Goal: Task Accomplishment & Management: Manage account settings

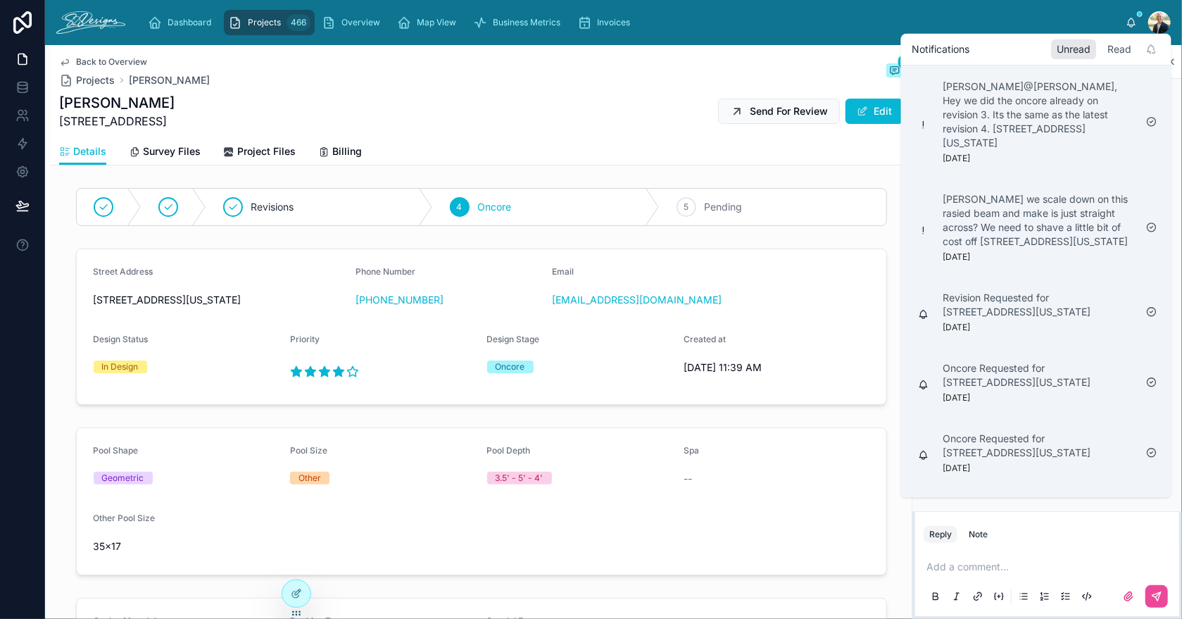
click at [1114, 50] on div "Read" at bounding box center [1119, 49] width 35 height 20
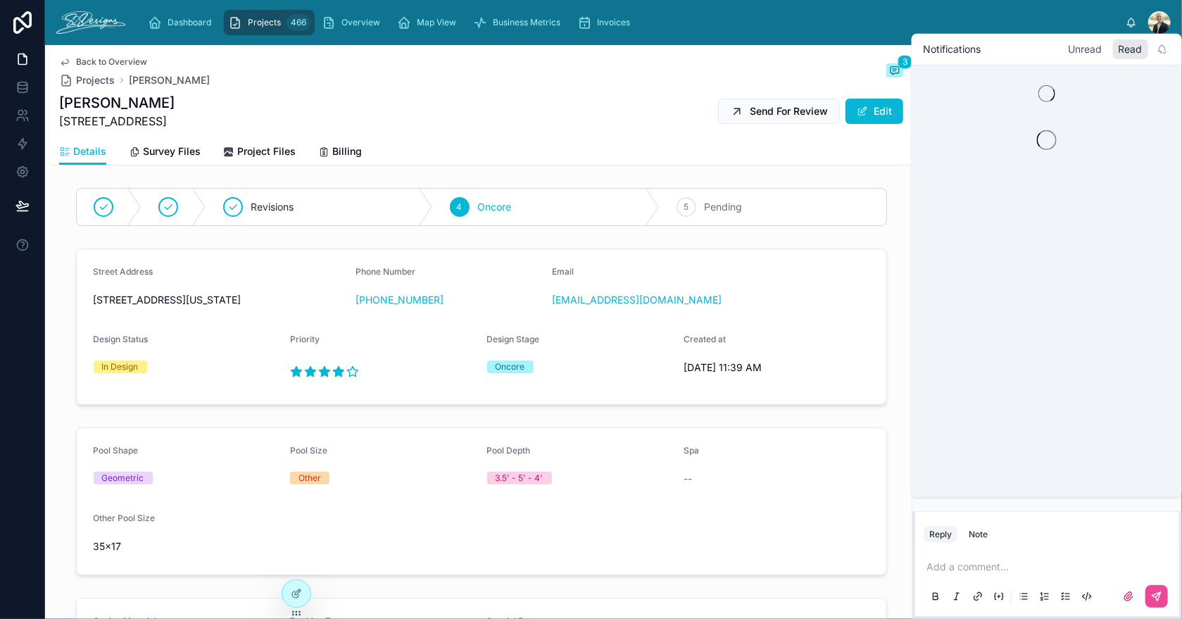
click at [1078, 53] on div "Unread" at bounding box center [1084, 49] width 45 height 20
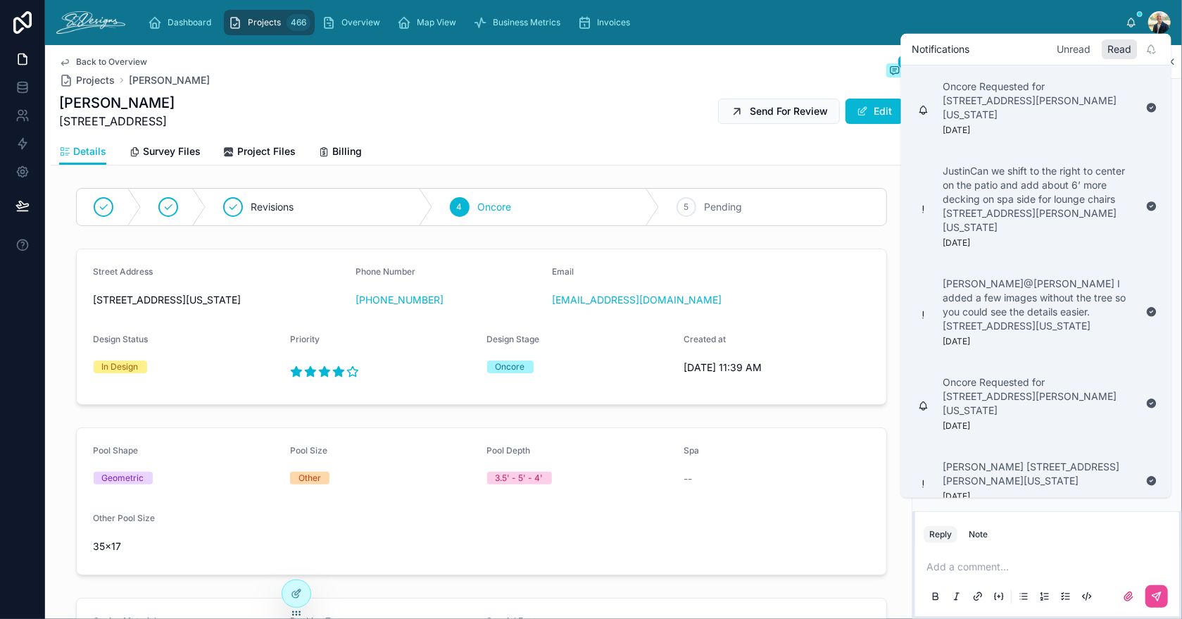
click at [1072, 44] on div "Unread" at bounding box center [1074, 49] width 45 height 20
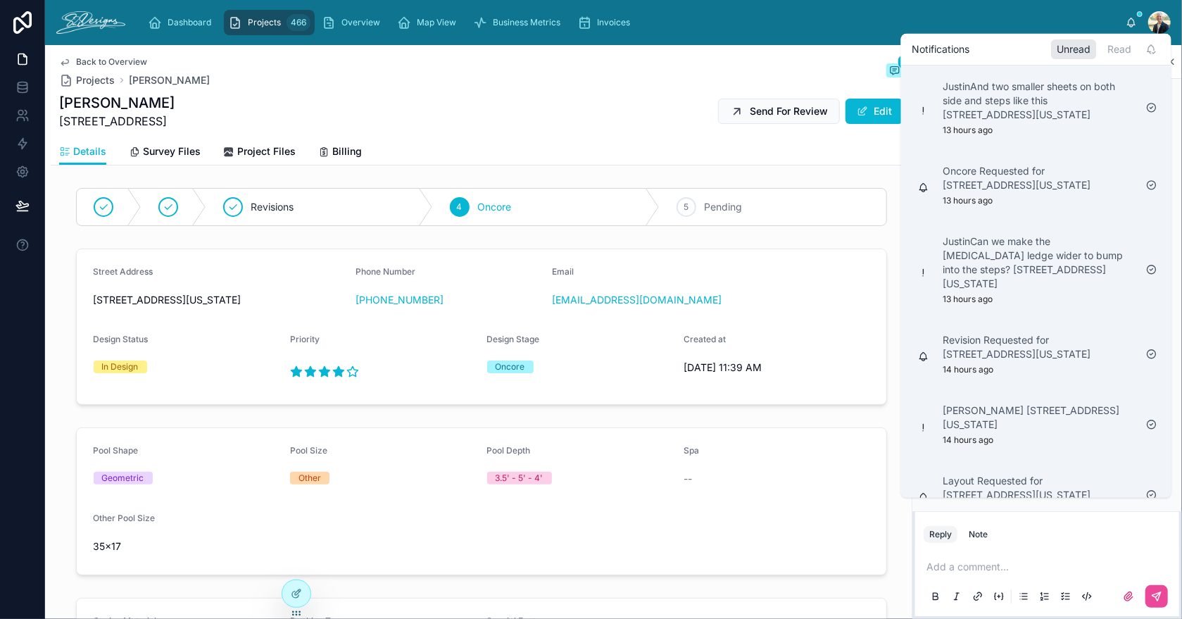
click at [959, 13] on div "Dashboard Projects 466 Overview Map View Business Metrics Invoices" at bounding box center [631, 22] width 989 height 31
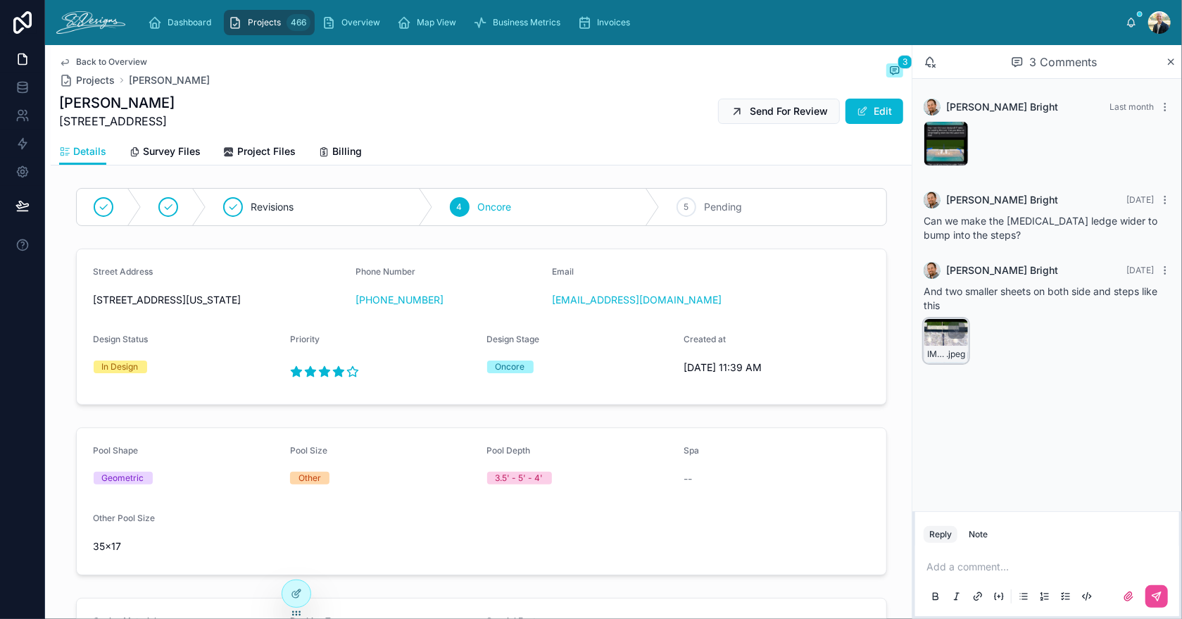
click at [935, 334] on div "IMG_3581 .jpeg" at bounding box center [946, 340] width 45 height 45
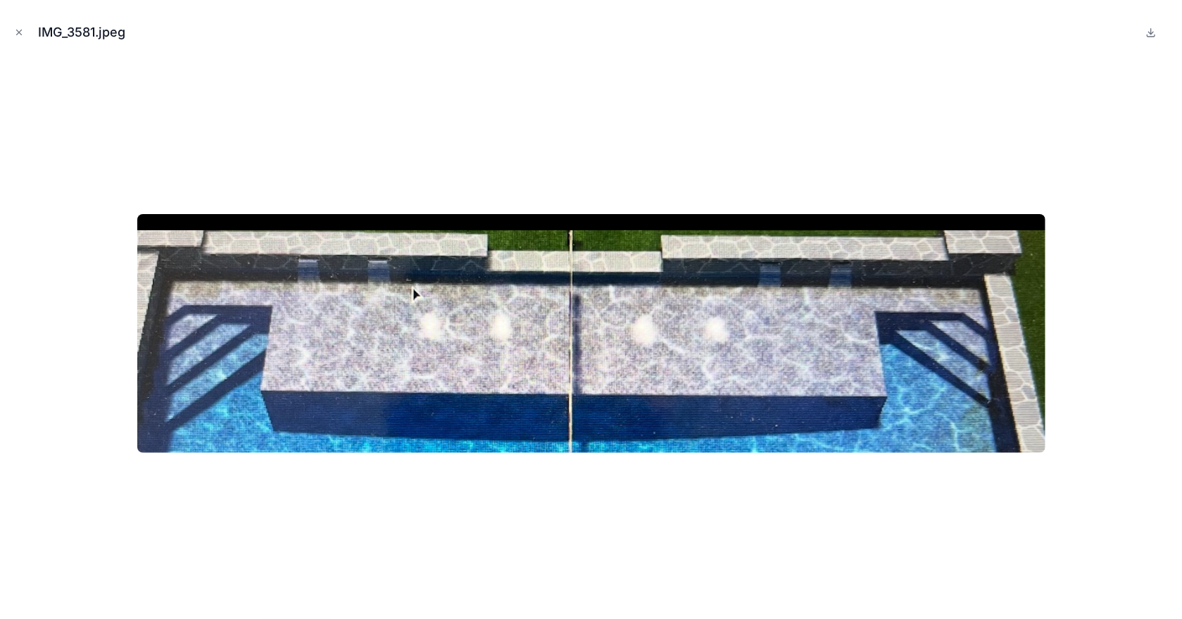
click at [935, 334] on img at bounding box center [591, 333] width 908 height 239
click at [19, 30] on icon "Close modal" at bounding box center [19, 32] width 10 height 10
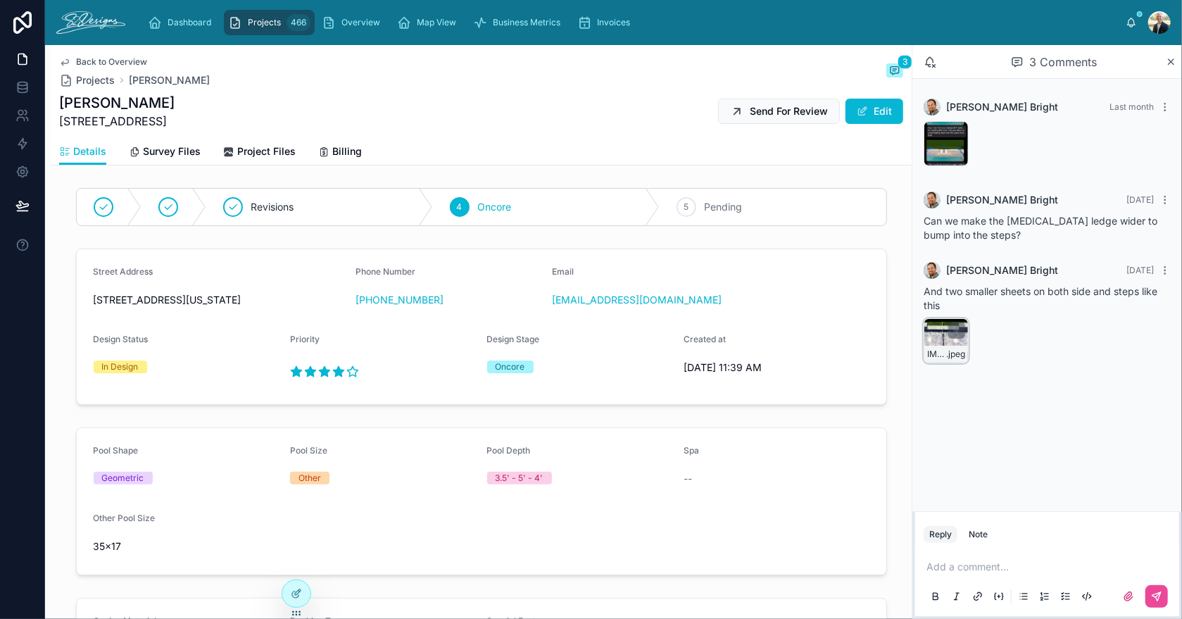
click at [946, 342] on div "IMG_3581 .jpeg" at bounding box center [946, 340] width 45 height 45
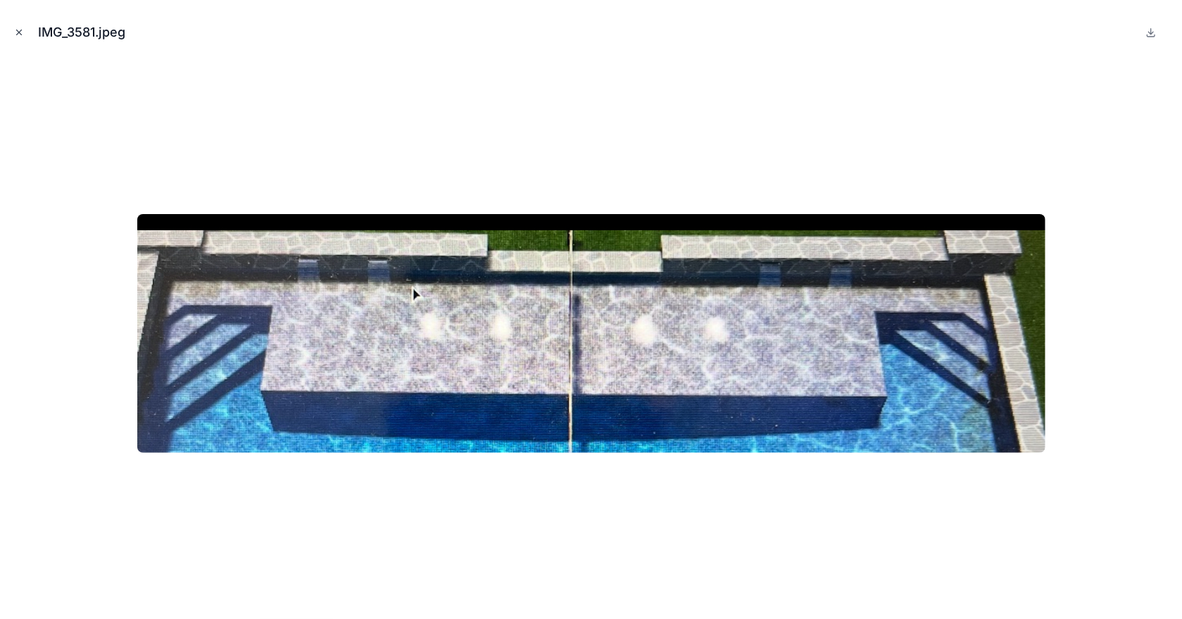
click at [17, 30] on icon "Close modal" at bounding box center [19, 32] width 5 height 5
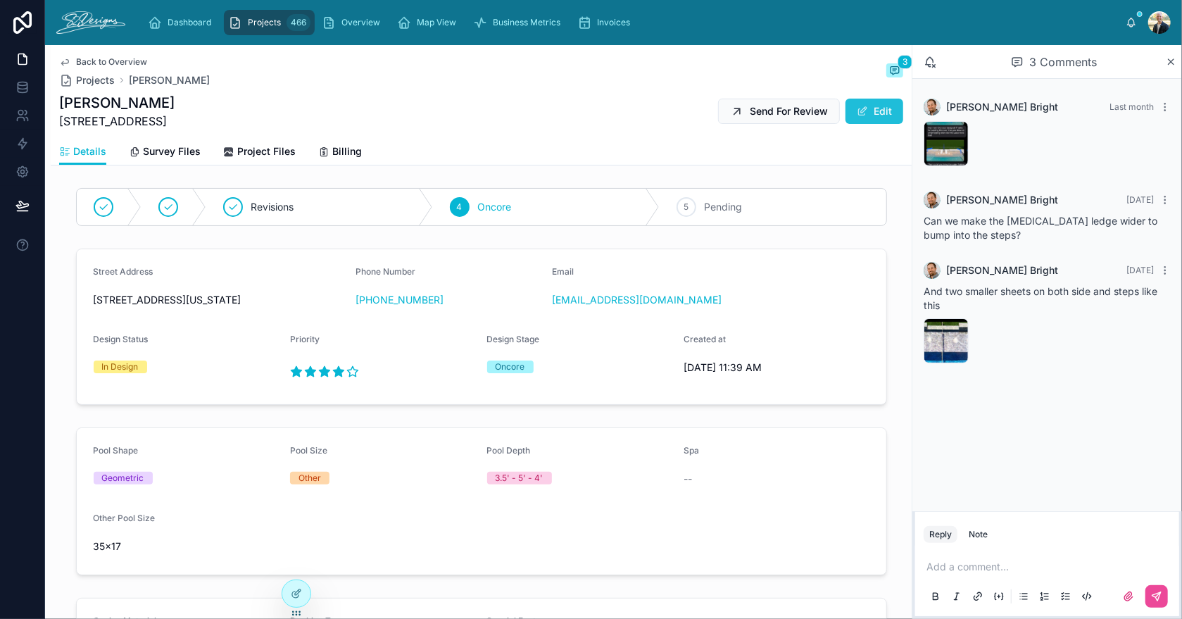
click at [863, 107] on button "Edit" at bounding box center [874, 111] width 58 height 25
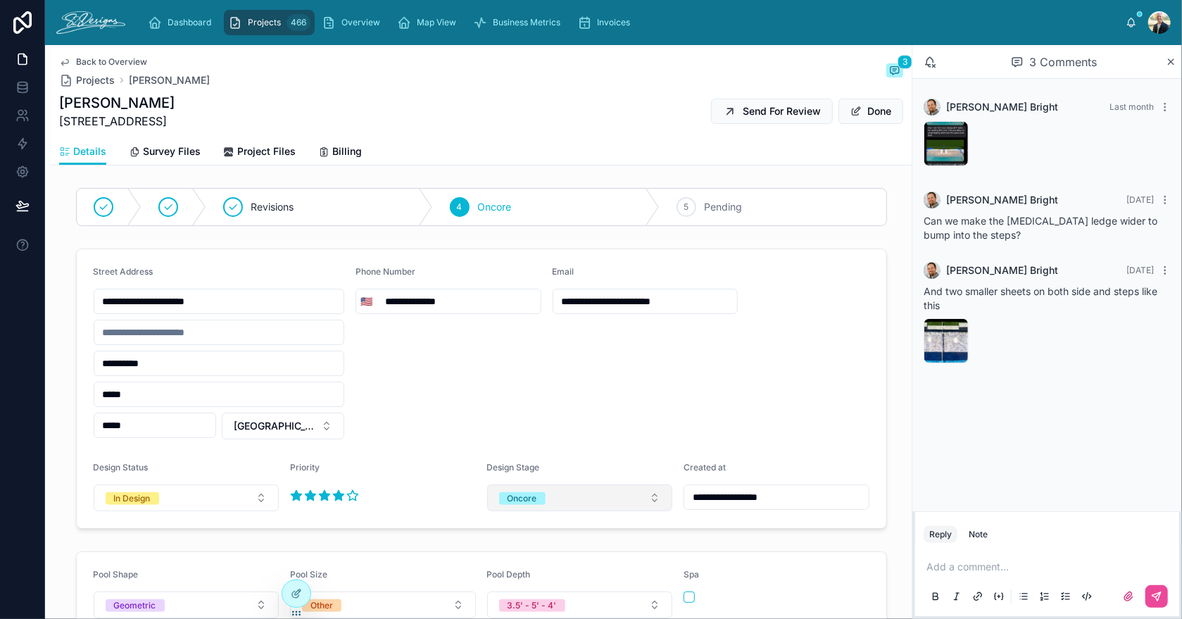
click at [568, 496] on button "Oncore" at bounding box center [580, 497] width 186 height 27
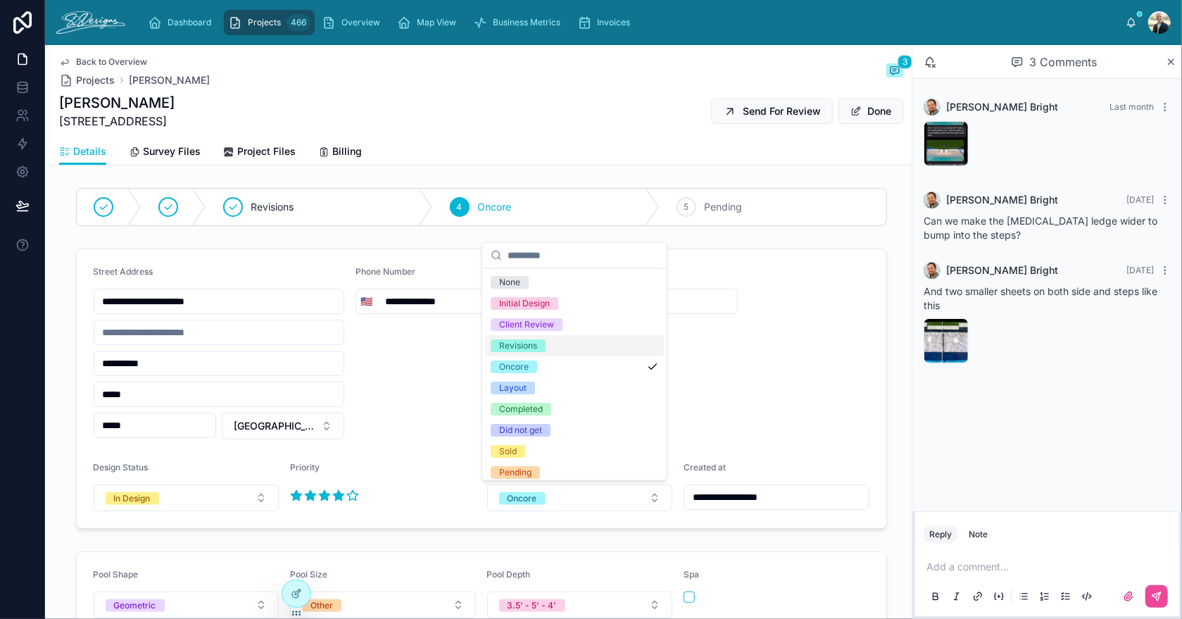
click at [548, 348] on div "Revisions" at bounding box center [574, 345] width 179 height 21
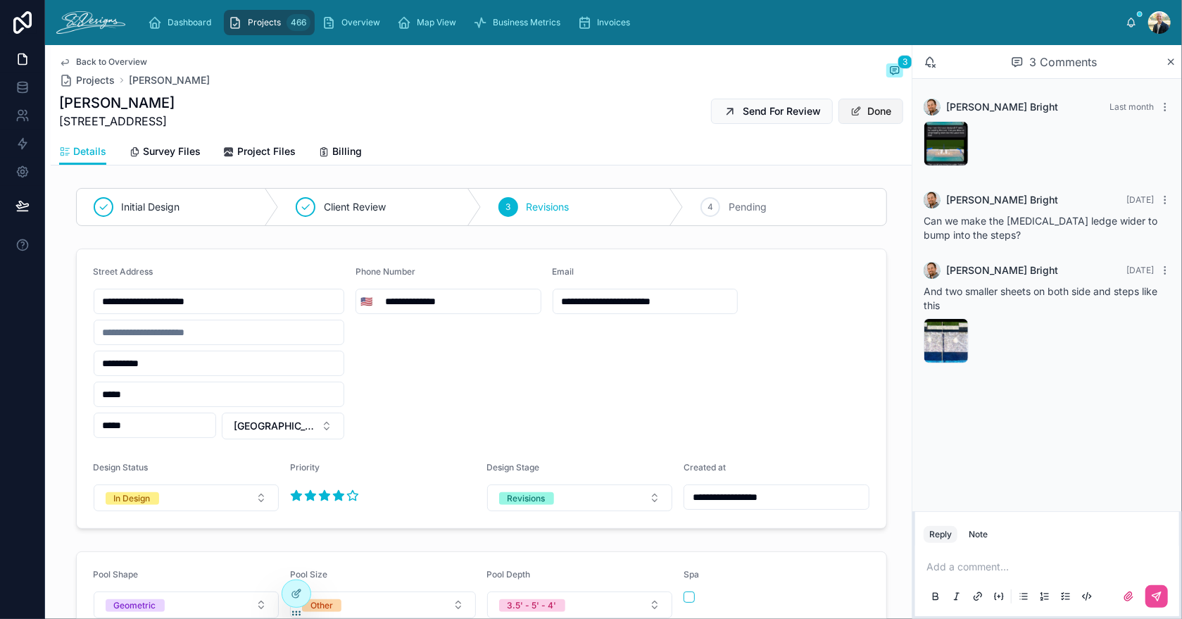
click at [868, 107] on button "Done" at bounding box center [870, 111] width 65 height 25
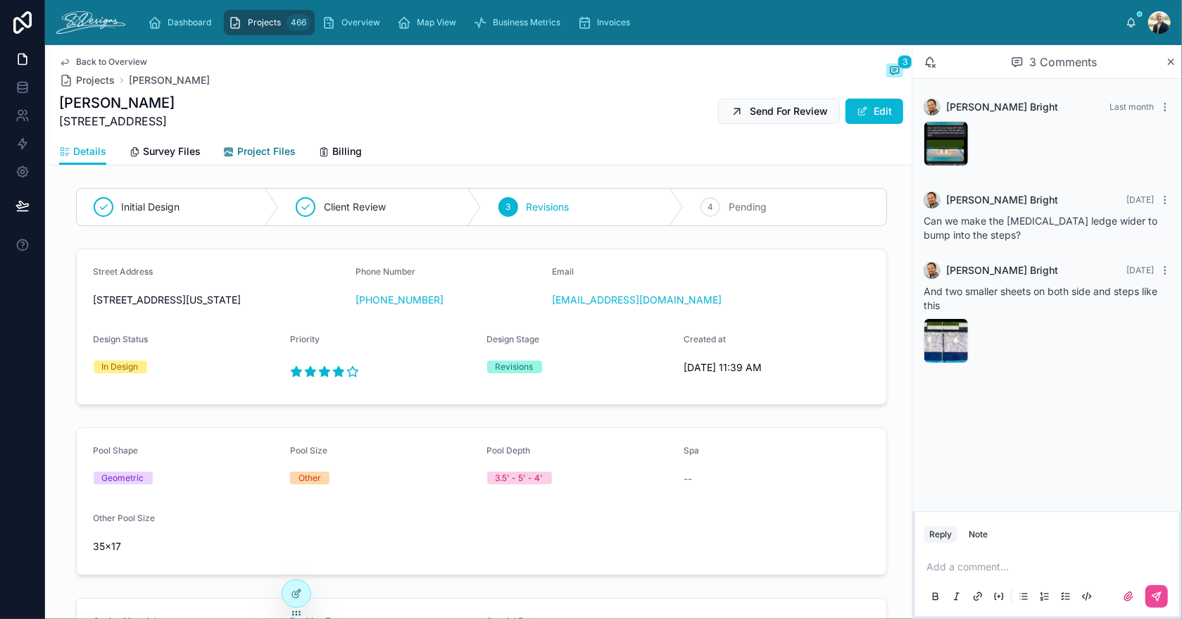
click at [270, 146] on span "Project Files" at bounding box center [266, 151] width 58 height 14
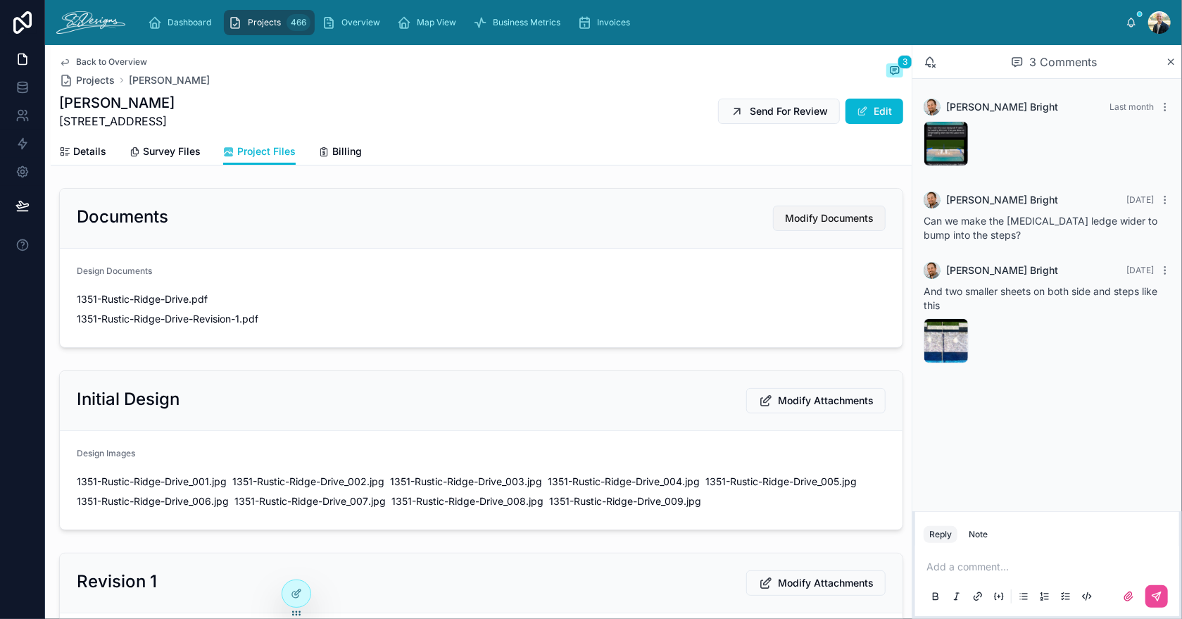
click at [807, 219] on span "Modify Documents" at bounding box center [829, 218] width 89 height 14
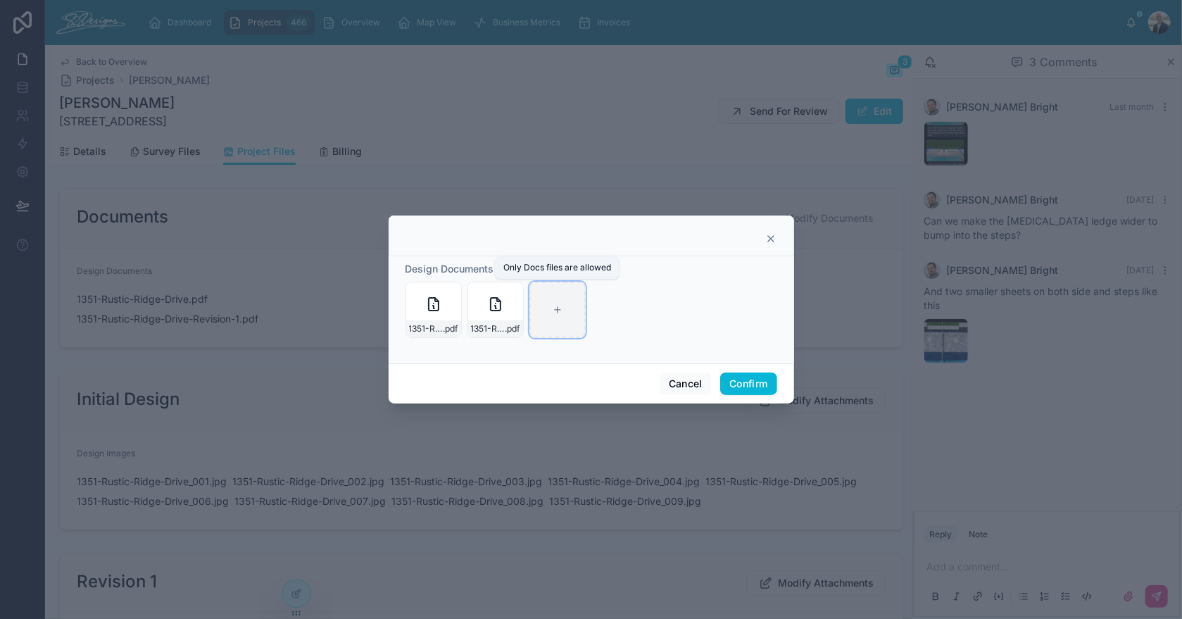
click at [550, 327] on div at bounding box center [557, 310] width 56 height 56
type input "**********"
click at [738, 385] on button "Confirm" at bounding box center [748, 383] width 56 height 23
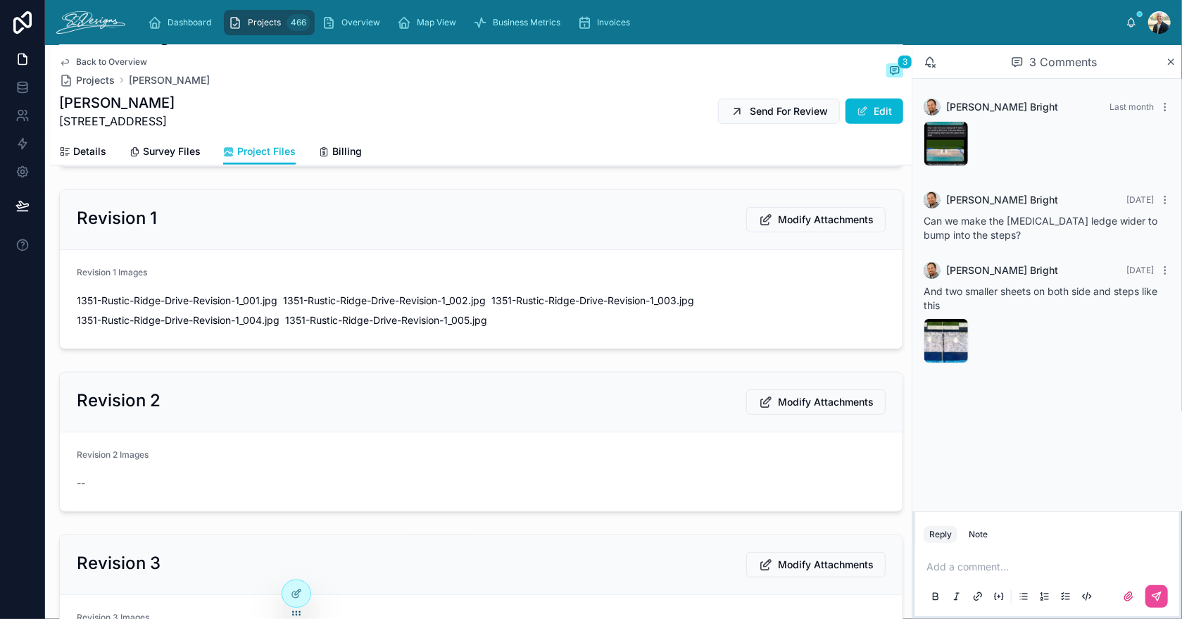
scroll to position [422, 0]
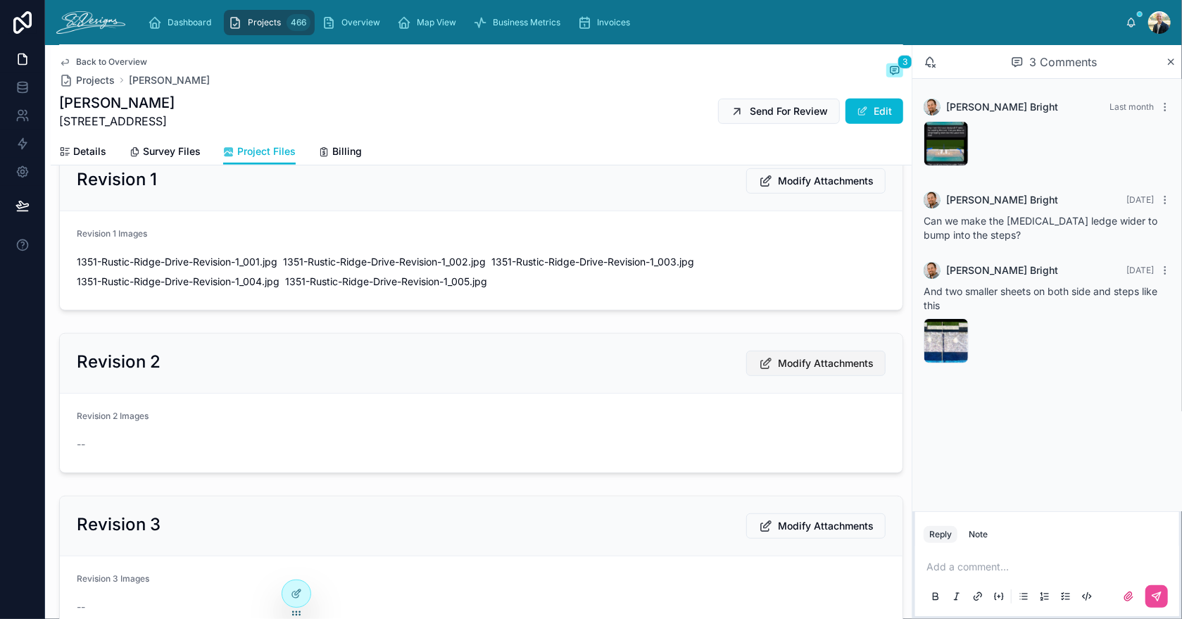
click at [814, 356] on span "Modify Attachments" at bounding box center [826, 363] width 96 height 14
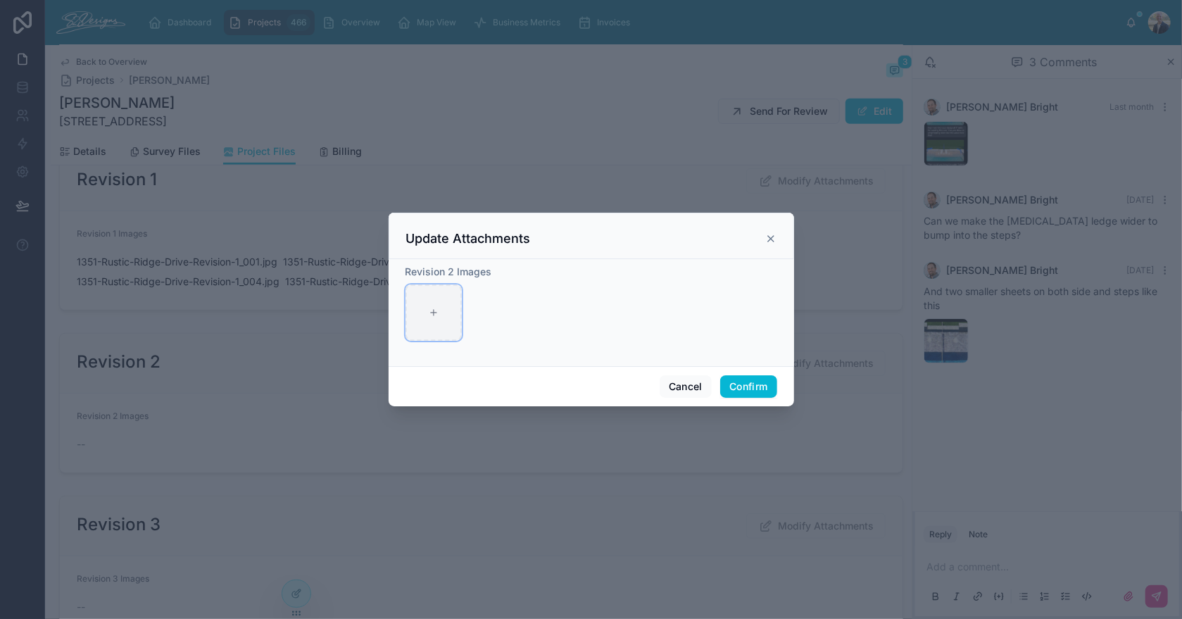
click at [405, 310] on div at bounding box center [433, 312] width 56 height 56
type input "**********"
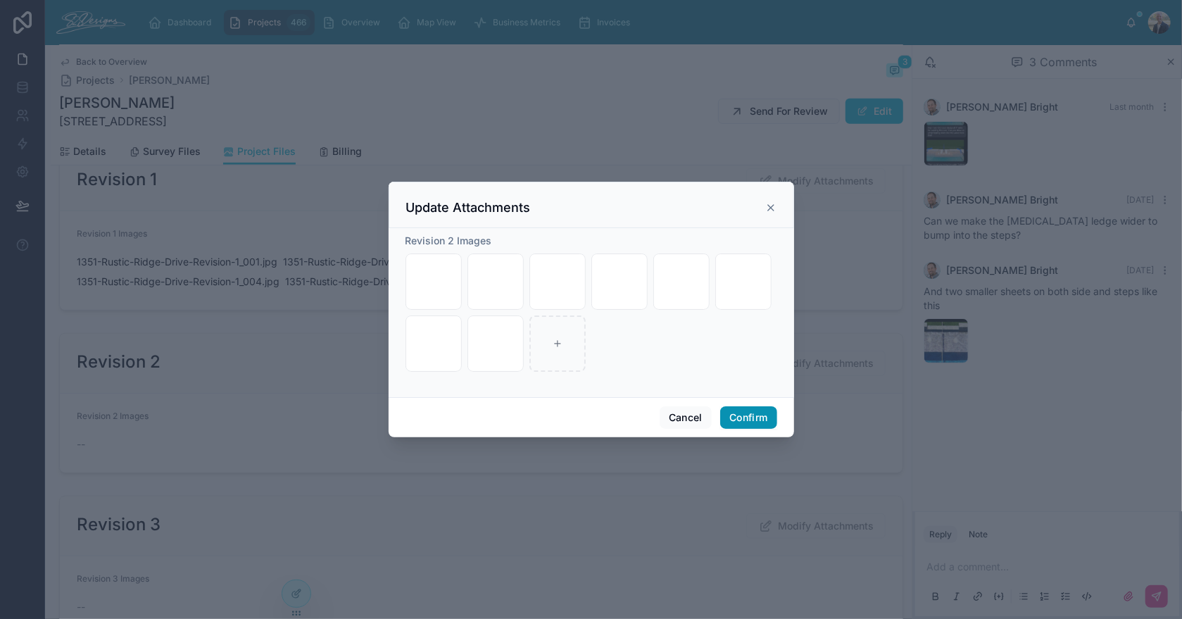
click at [731, 417] on button "Confirm" at bounding box center [748, 417] width 56 height 23
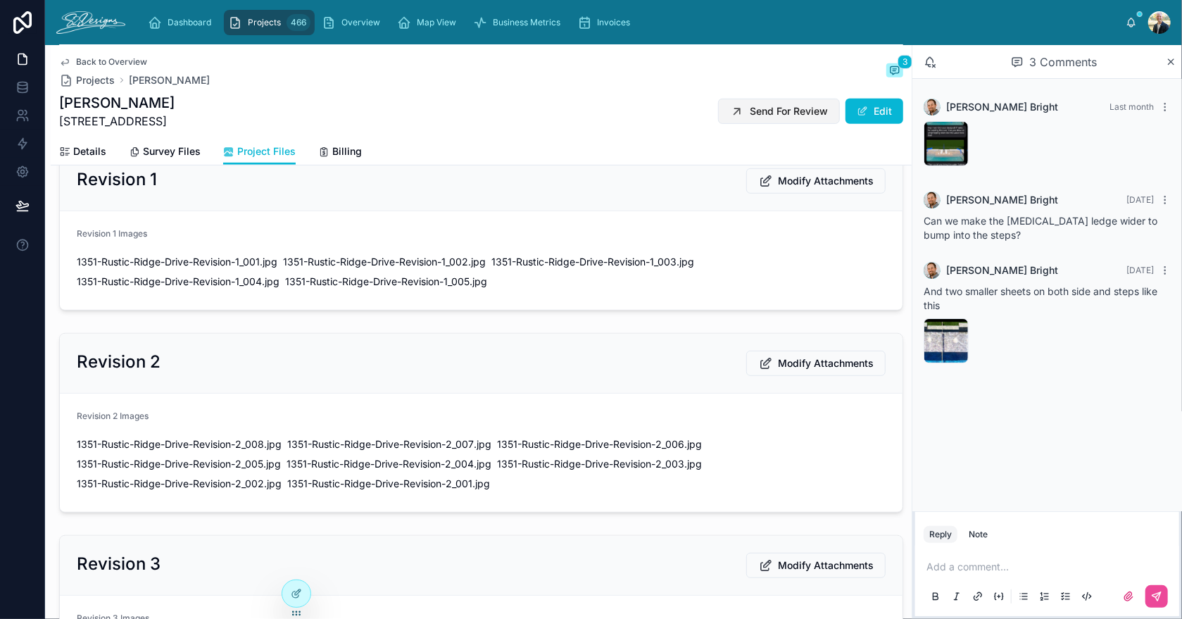
click at [777, 111] on span "Send For Review" at bounding box center [789, 111] width 78 height 14
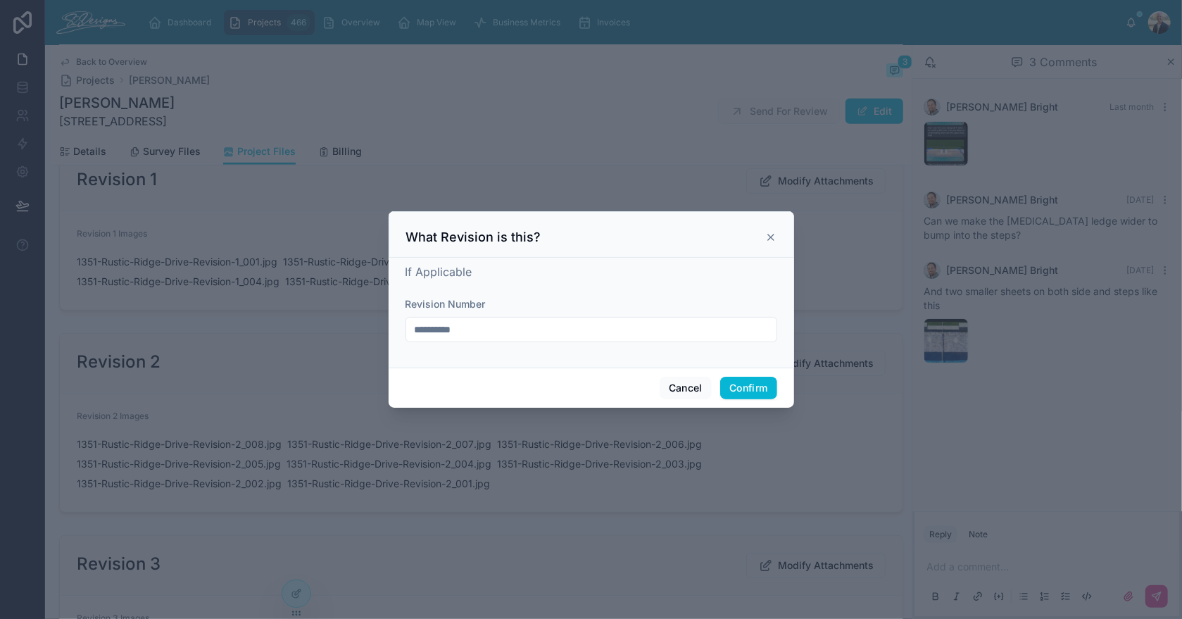
click at [639, 329] on input "**********" at bounding box center [591, 330] width 370 height 20
type input "**********"
click at [647, 285] on div "**********" at bounding box center [591, 309] width 372 height 93
click at [739, 391] on button "Confirm" at bounding box center [748, 388] width 56 height 23
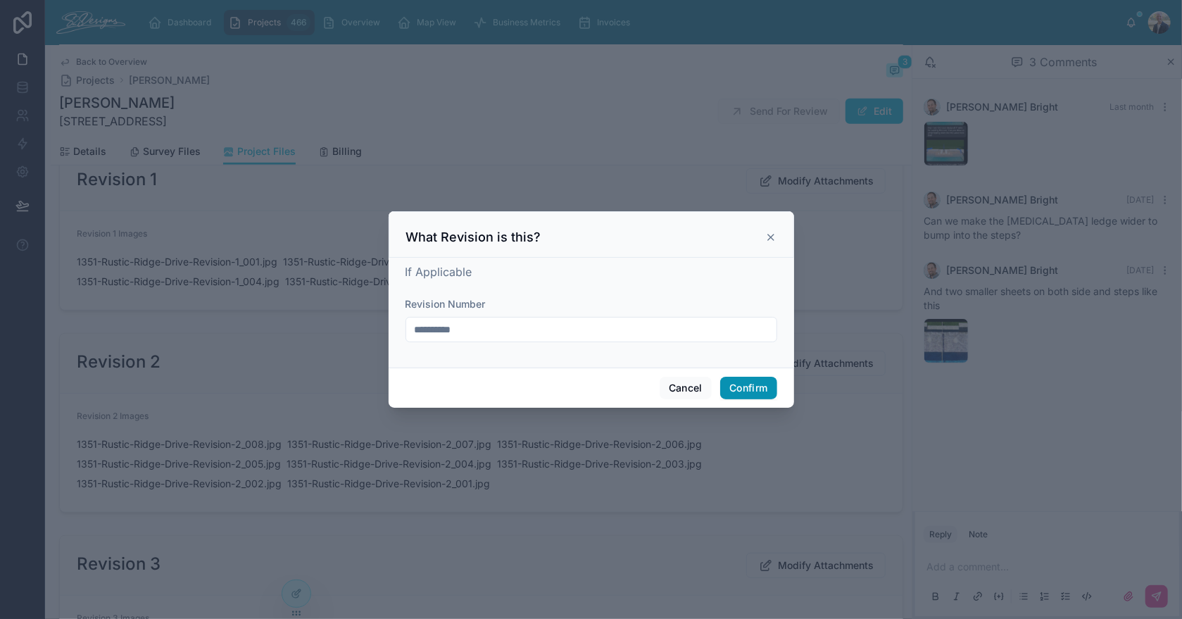
scroll to position [443, 0]
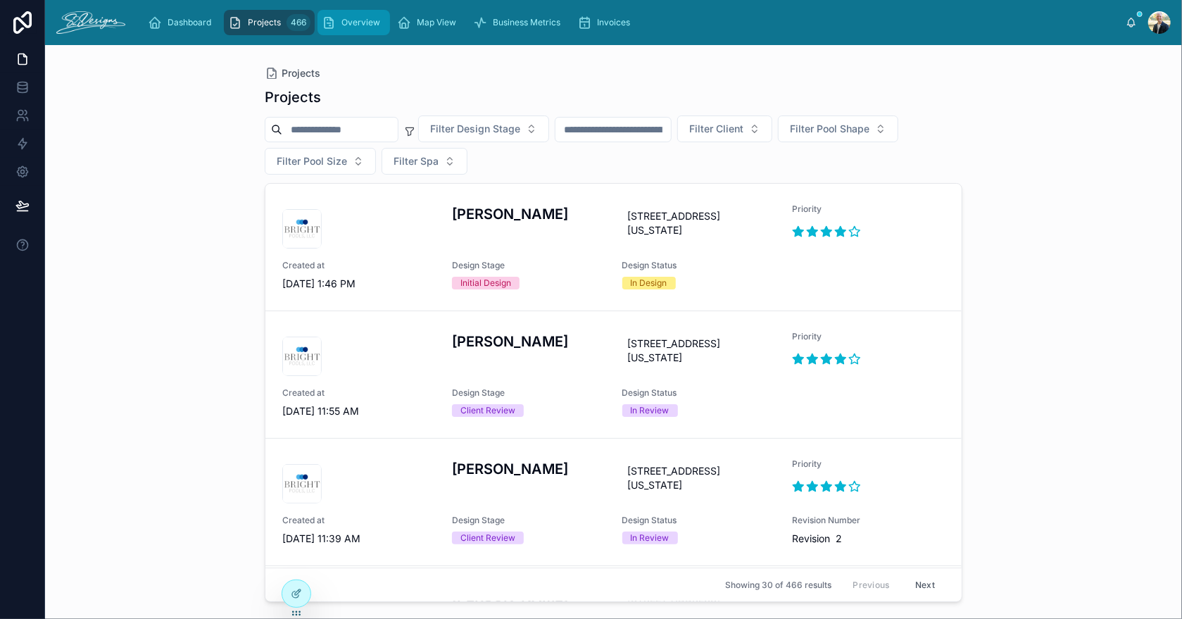
click at [370, 20] on span "Overview" at bounding box center [360, 22] width 39 height 11
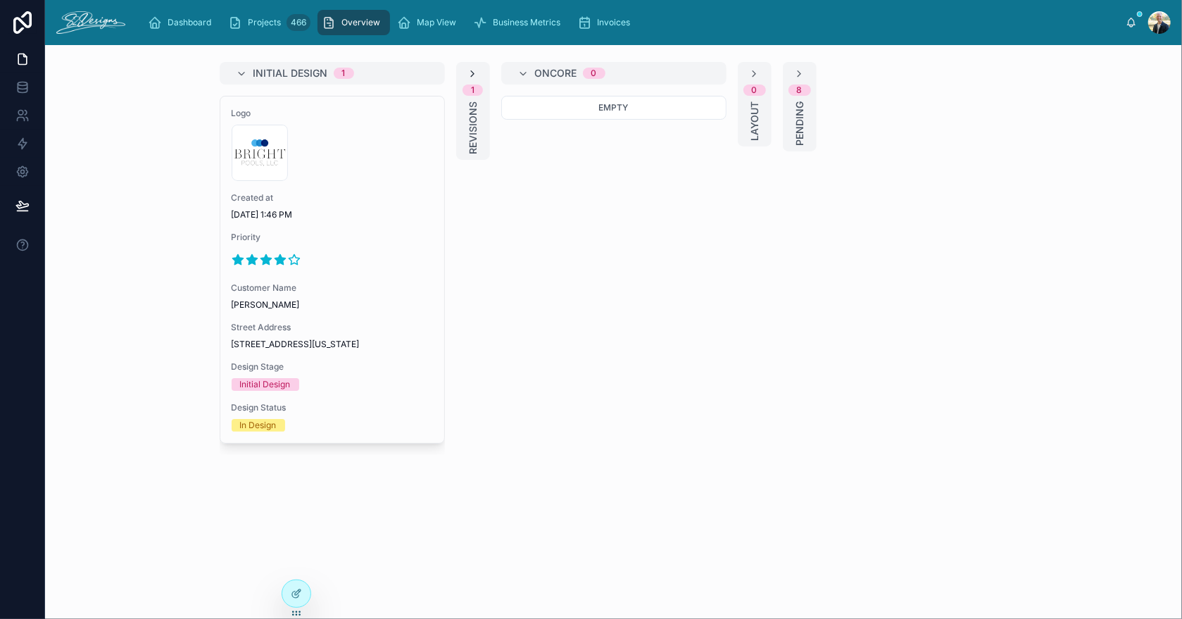
click at [473, 75] on icon at bounding box center [472, 73] width 11 height 11
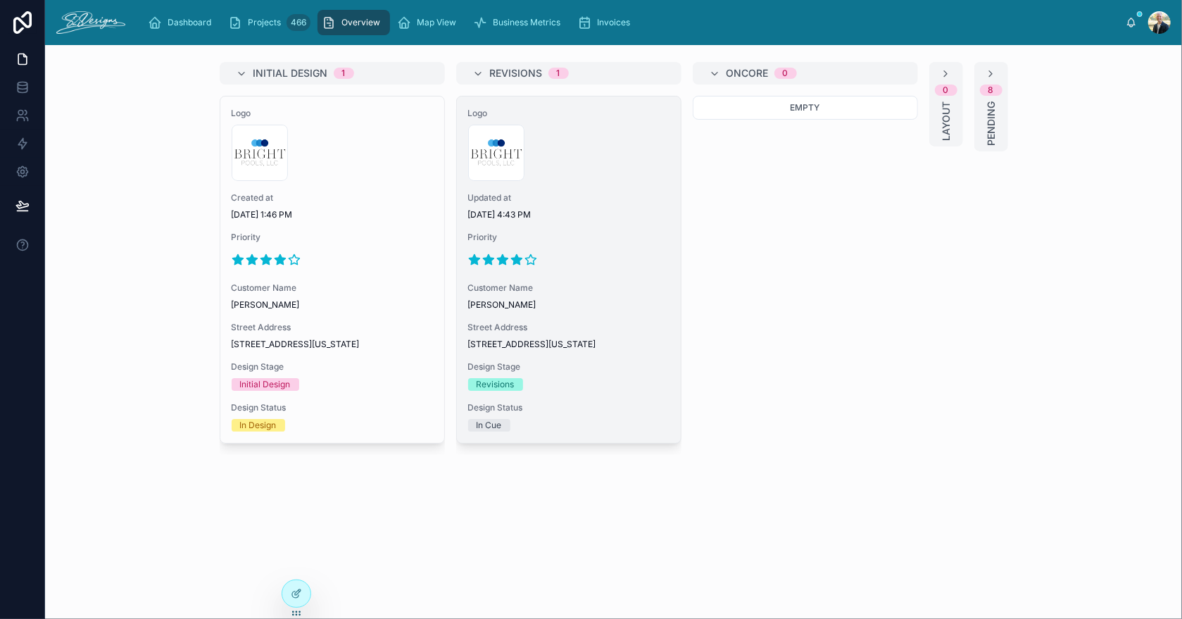
click at [591, 237] on span "Priority" at bounding box center [568, 237] width 201 height 11
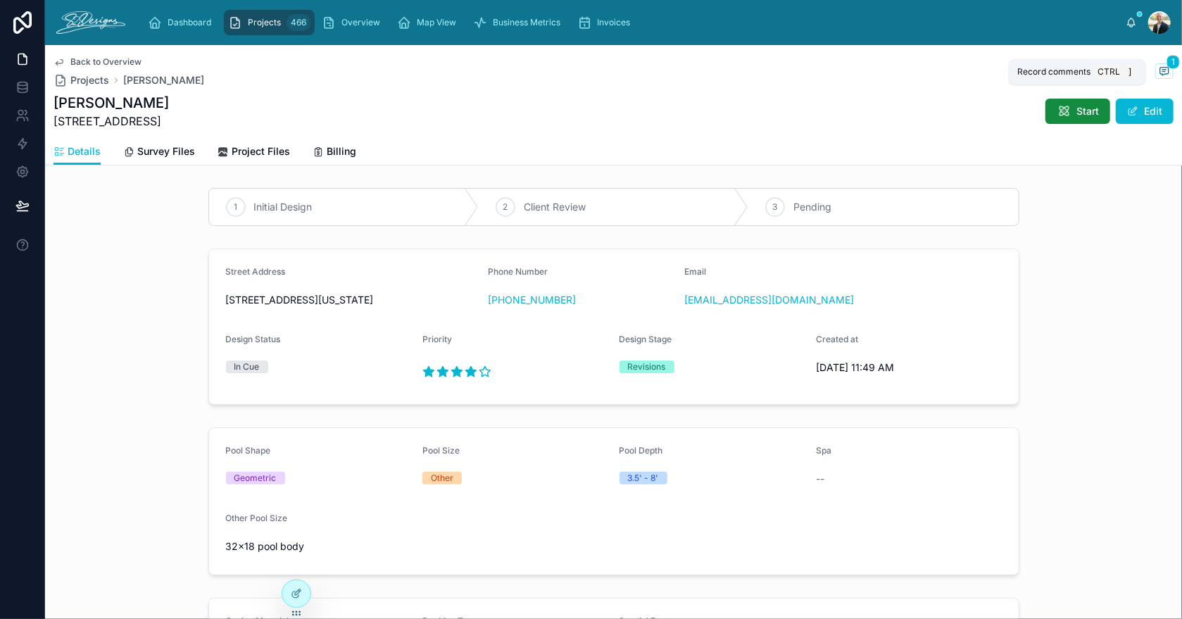
click at [1159, 68] on icon at bounding box center [1164, 70] width 11 height 11
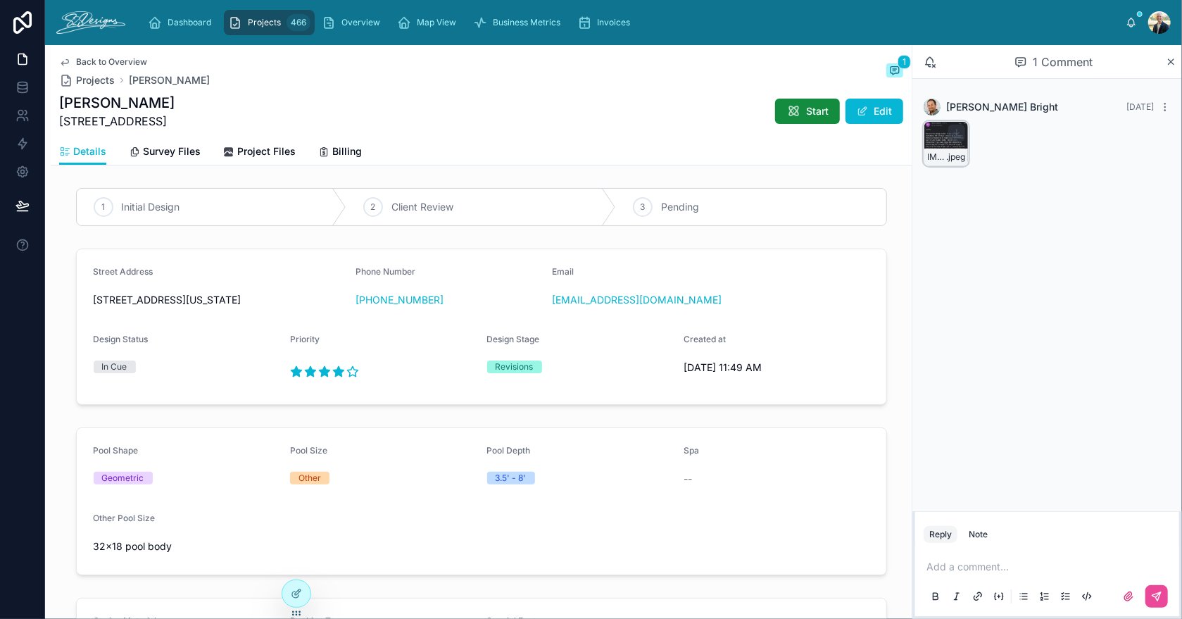
click at [931, 137] on div "IMG_3578 .jpeg" at bounding box center [946, 143] width 45 height 45
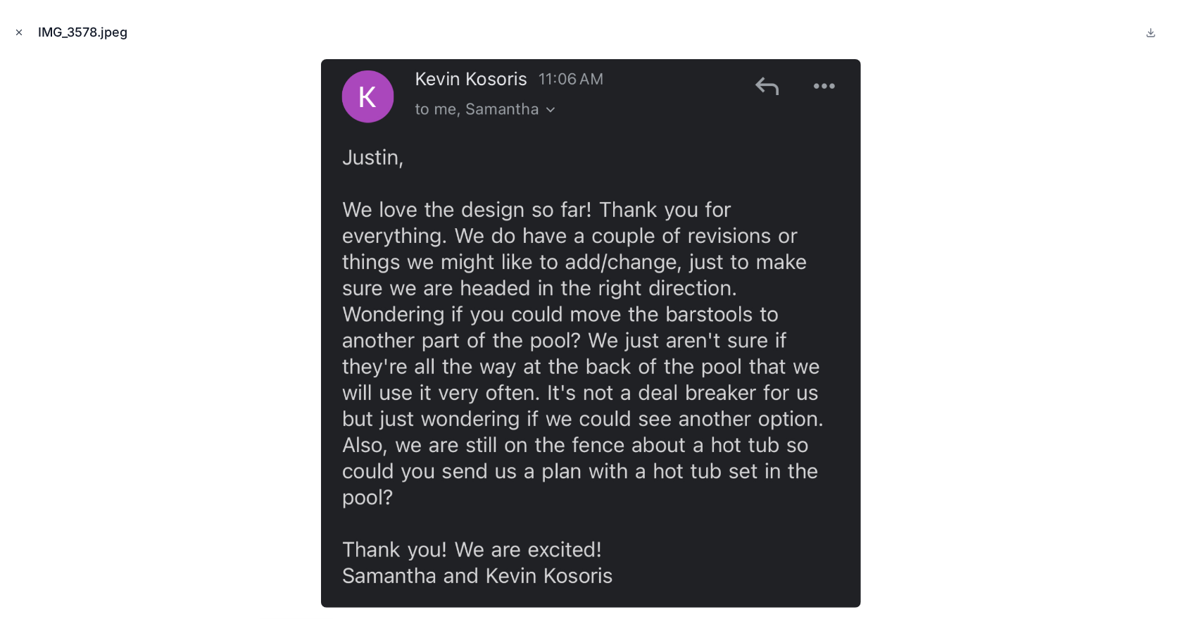
click at [18, 31] on icon "Close modal" at bounding box center [19, 32] width 10 height 10
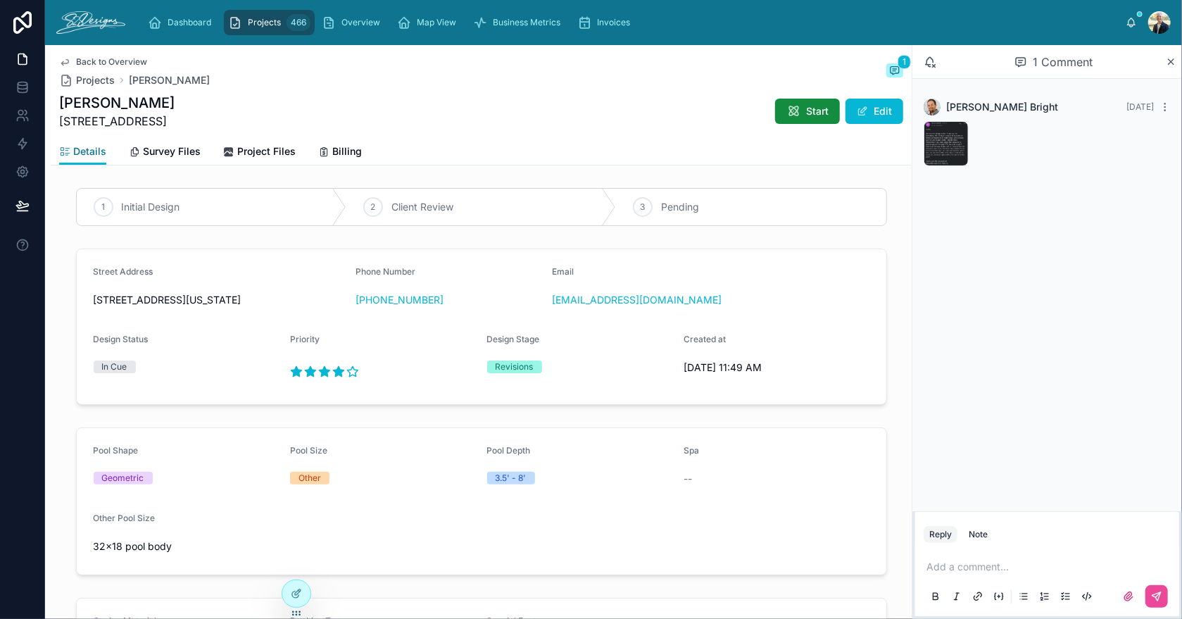
click at [77, 156] on span "Details" at bounding box center [89, 151] width 33 height 14
click at [368, 27] on span "Overview" at bounding box center [360, 22] width 39 height 11
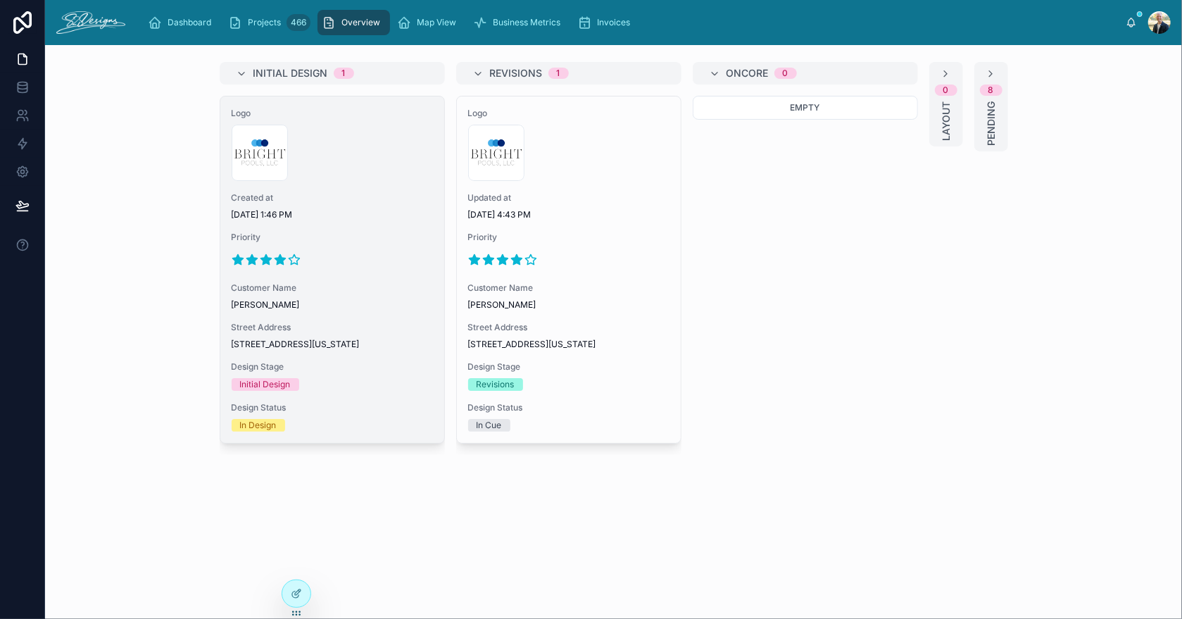
click at [346, 266] on div at bounding box center [332, 259] width 201 height 23
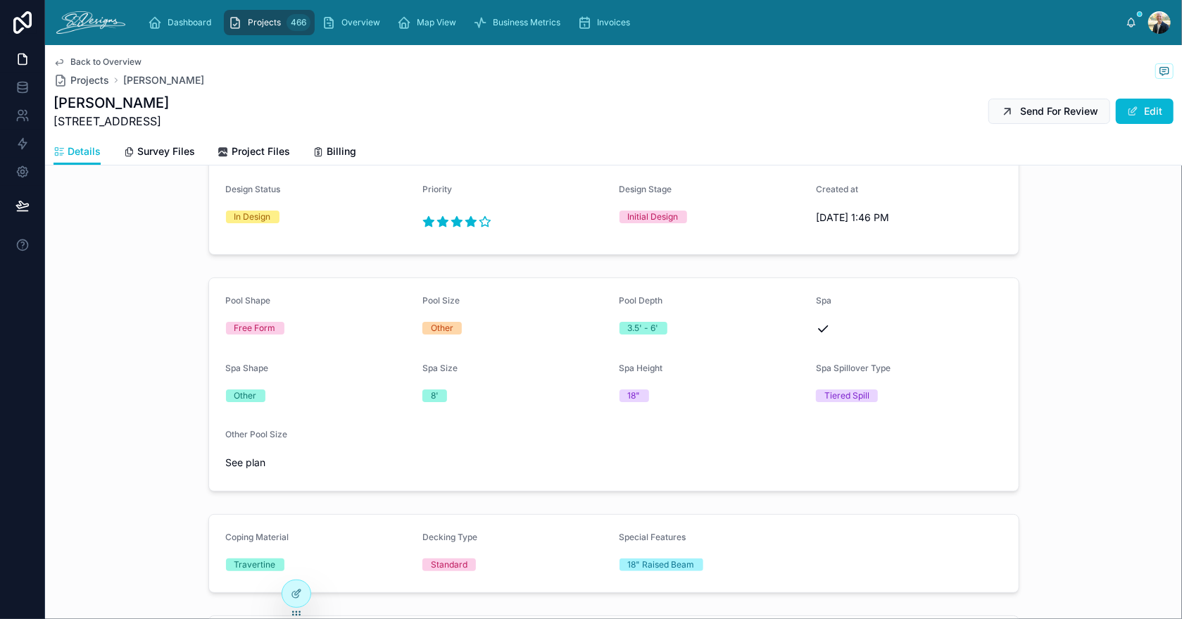
scroll to position [116, 0]
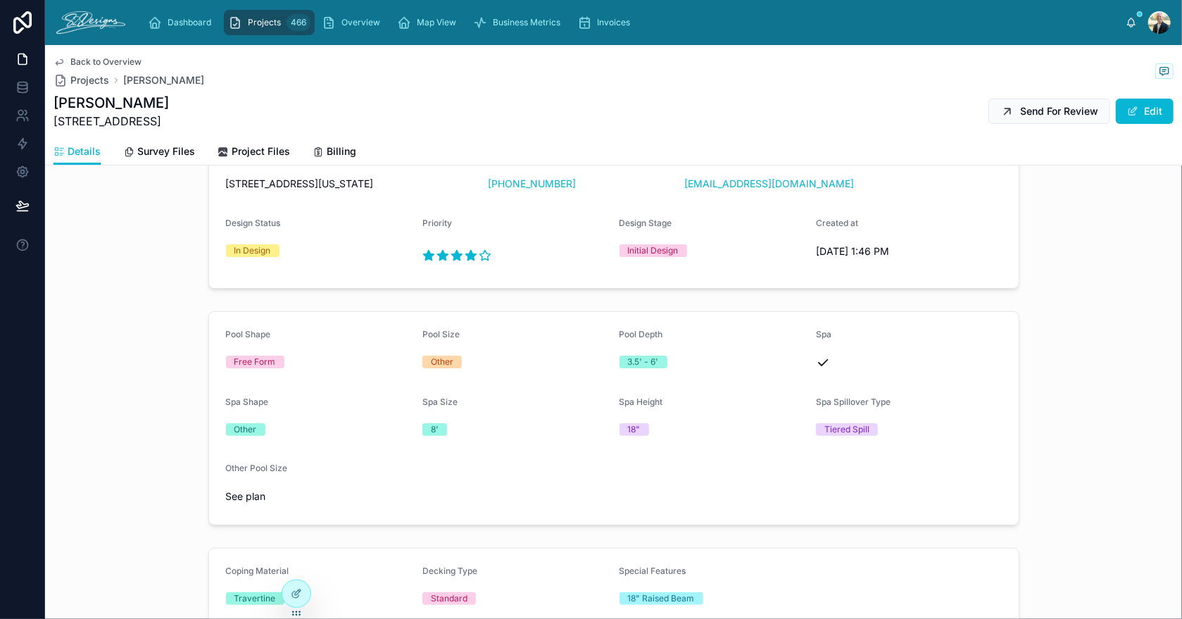
click at [995, 412] on div "Spa Spillover Type" at bounding box center [909, 404] width 186 height 17
